Goal: Information Seeking & Learning: Check status

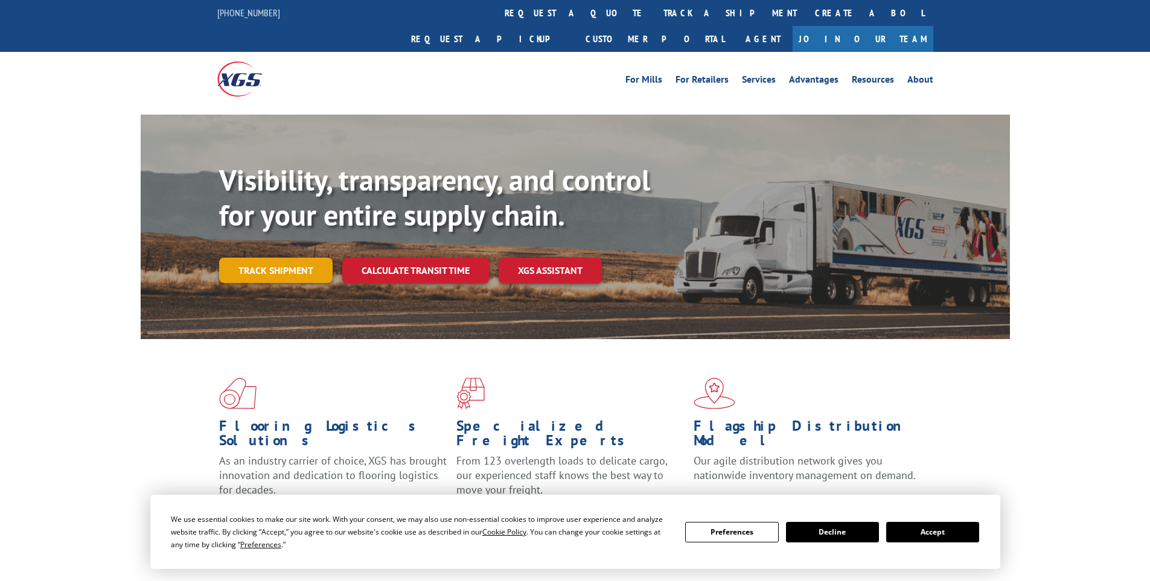
click at [317, 258] on link "Track shipment" at bounding box center [276, 270] width 114 height 25
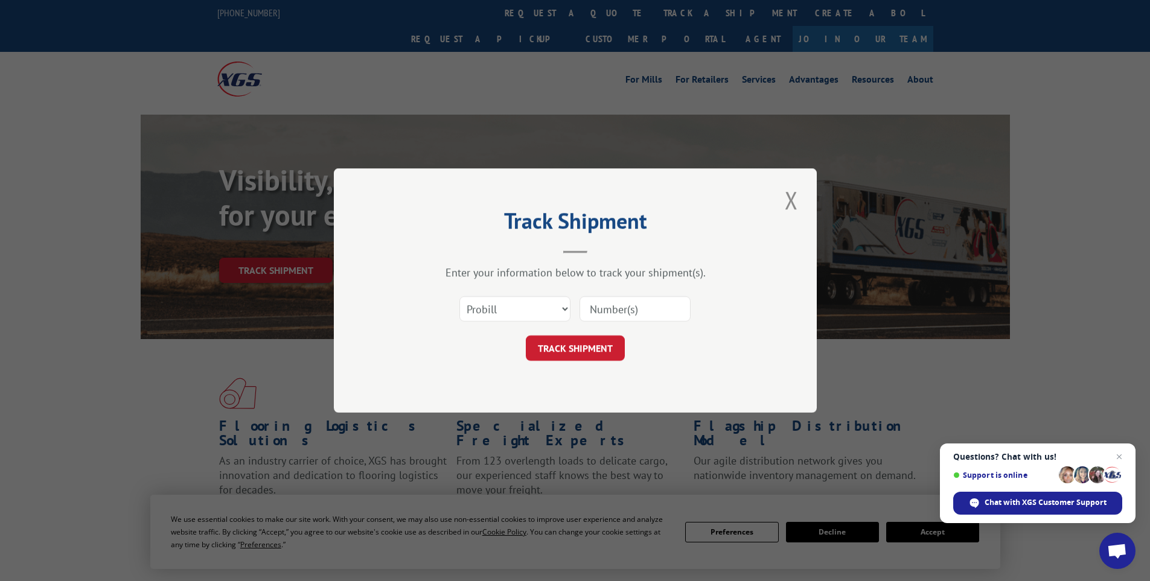
click at [607, 305] on input at bounding box center [635, 308] width 111 height 25
type input "14386788"
click button "TRACK SHIPMENT" at bounding box center [575, 348] width 99 height 25
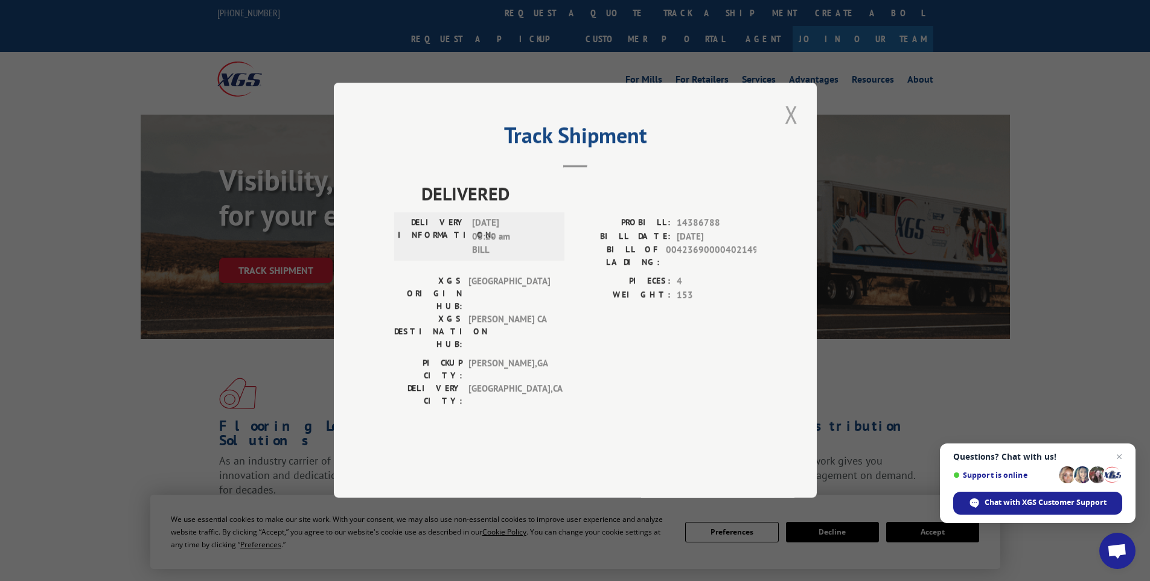
click at [787, 131] on button "Close modal" at bounding box center [791, 114] width 21 height 33
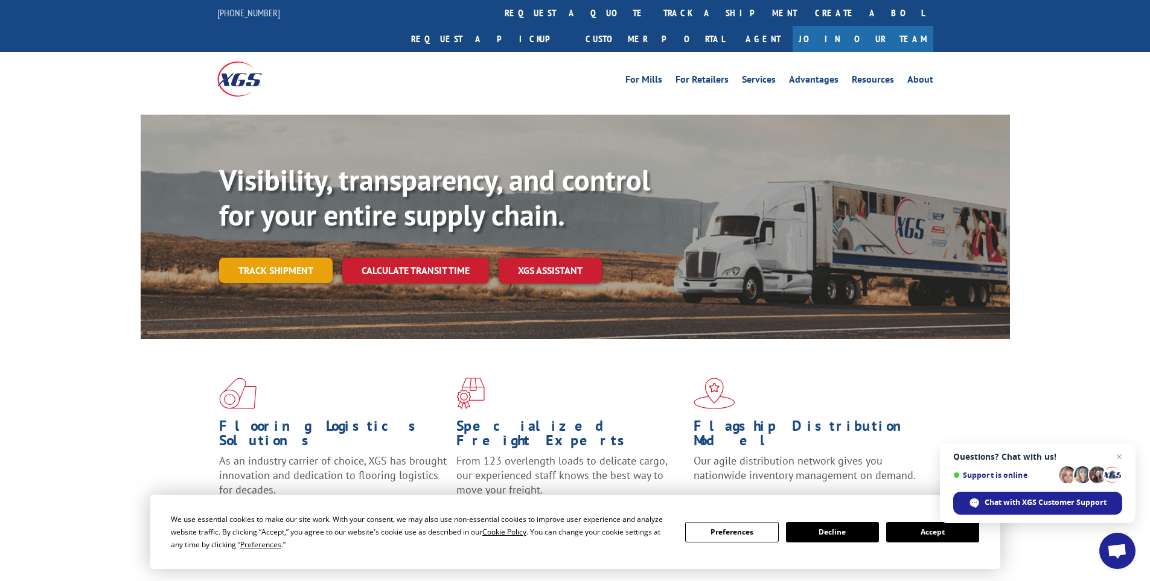
click at [313, 258] on link "Track shipment" at bounding box center [276, 270] width 114 height 25
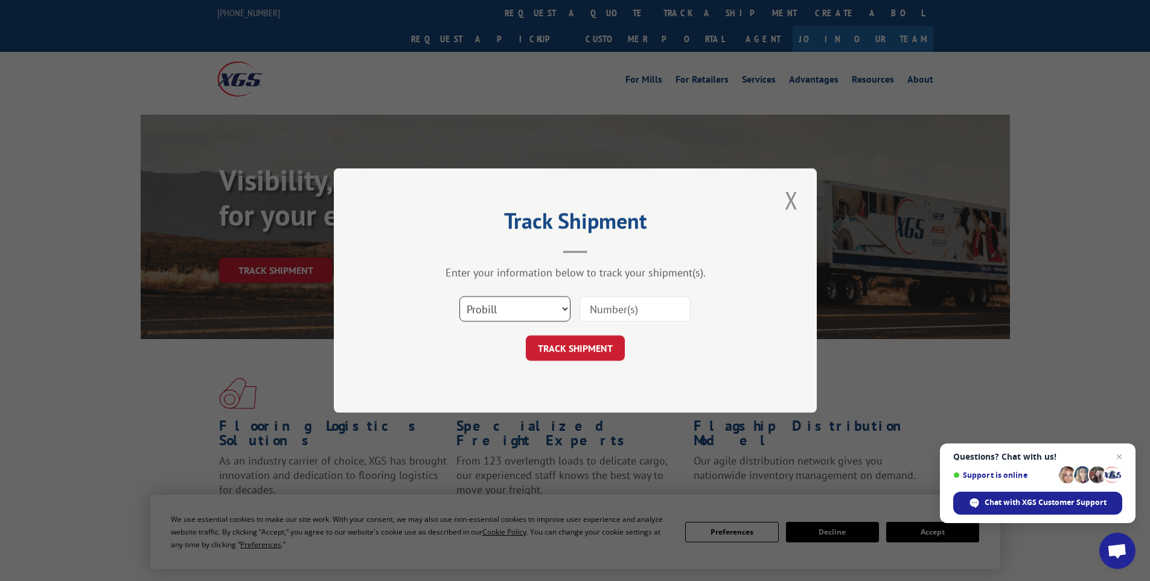
click at [564, 307] on select "Select category... Probill BOL PO" at bounding box center [514, 308] width 111 height 25
select select "bol"
click at [459, 296] on select "Select category... Probill BOL PO" at bounding box center [514, 308] width 111 height 25
drag, startPoint x: 596, startPoint y: 313, endPoint x: 652, endPoint y: 310, distance: 56.2
click at [596, 313] on input at bounding box center [635, 308] width 111 height 25
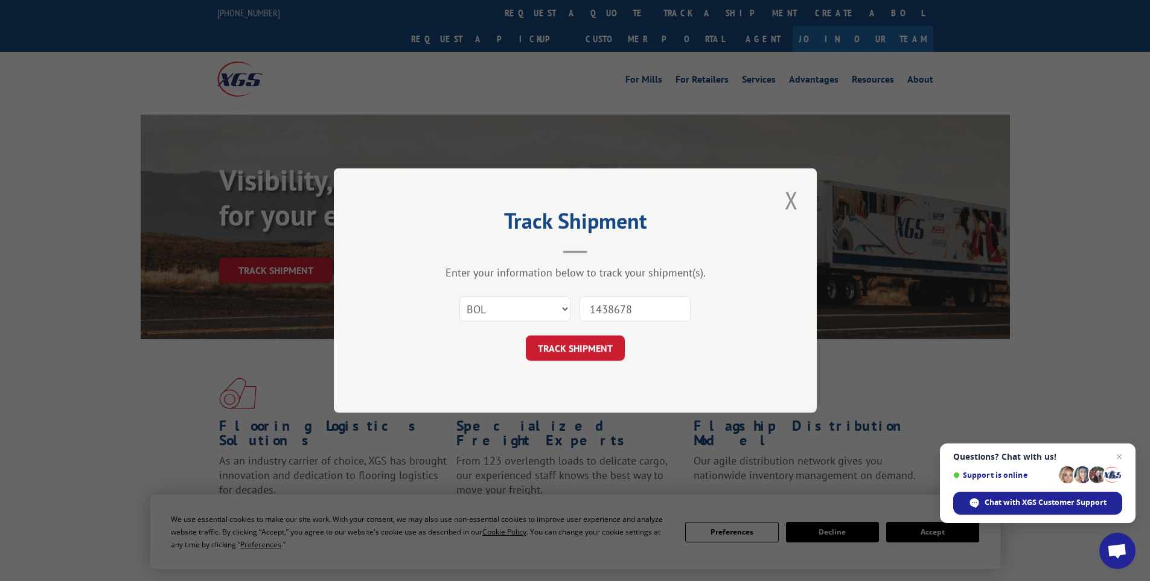
type input "14386788"
click at [578, 350] on button "TRACK SHIPMENT" at bounding box center [575, 348] width 99 height 25
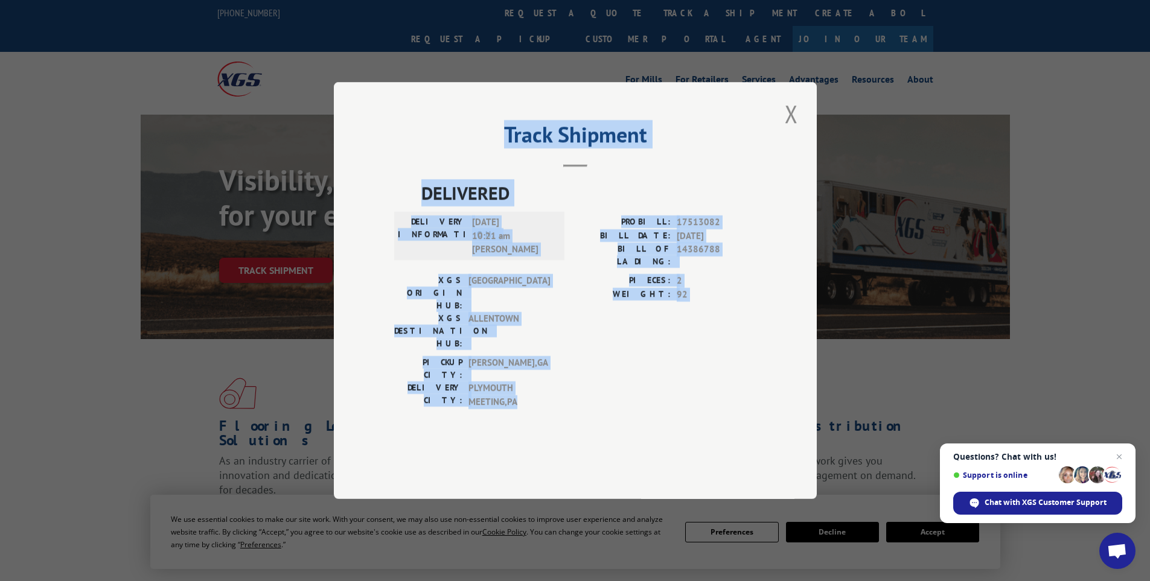
drag, startPoint x: 493, startPoint y: 156, endPoint x: 721, endPoint y: 385, distance: 322.8
click at [721, 385] on div "Track Shipment DELIVERED DELIVERY INFORMATION: [DATE] 10:21 am [PERSON_NAME]: 1…" at bounding box center [575, 290] width 483 height 417
click at [794, 130] on button "Close modal" at bounding box center [791, 113] width 21 height 33
